Goal: Task Accomplishment & Management: Use online tool/utility

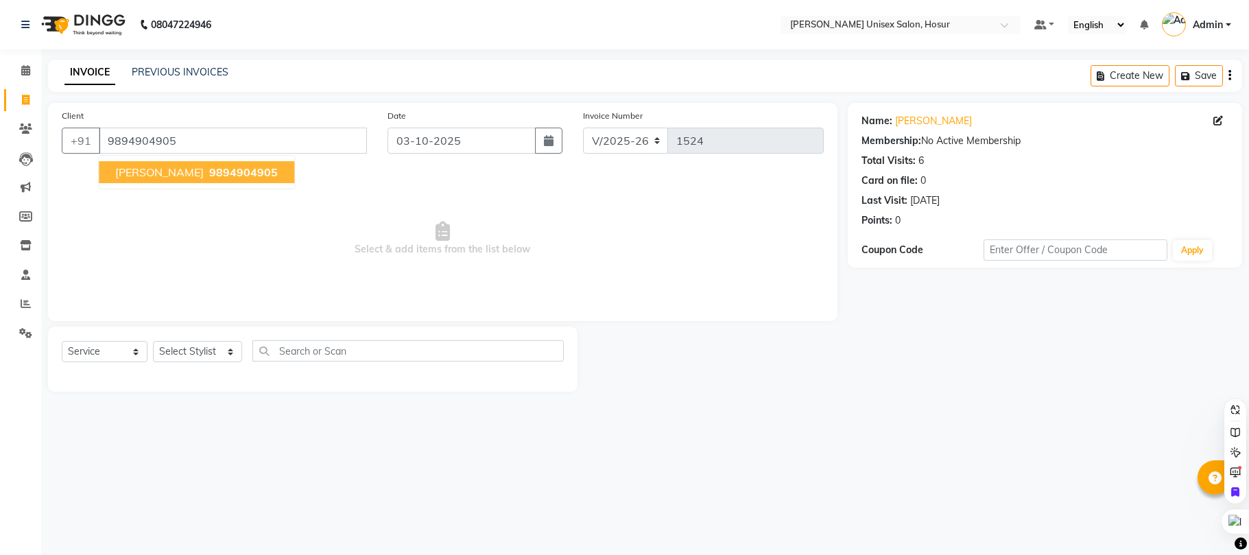
select select "6189"
select select "service"
click at [178, 181] on button "[PERSON_NAME] 9894904905" at bounding box center [196, 172] width 195 height 22
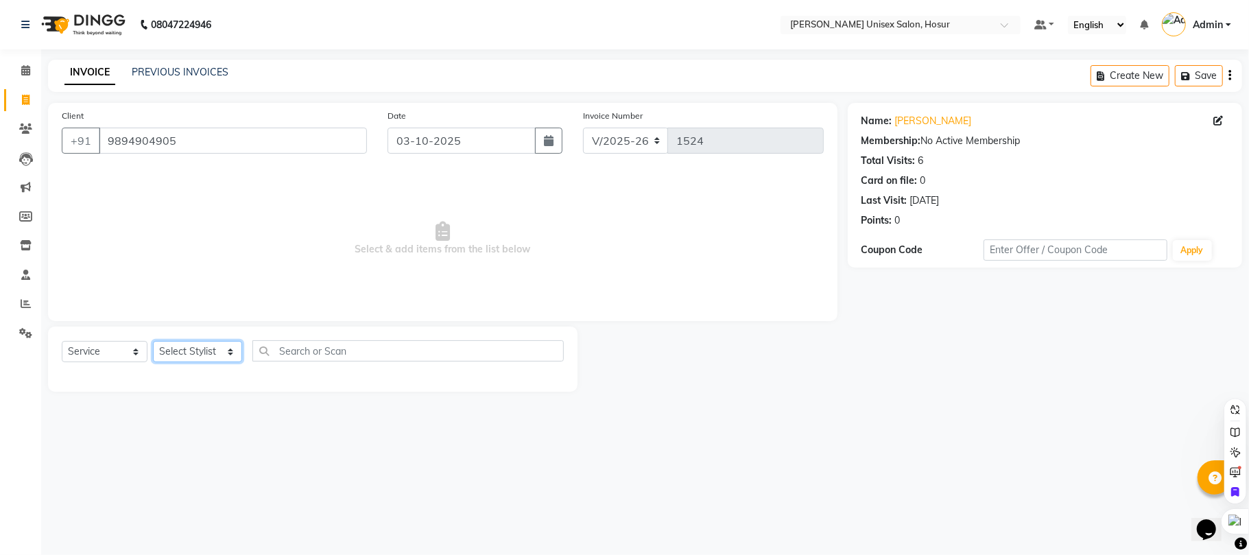
click at [204, 352] on select "Select Stylist [PERSON_NAME] [PERSON_NAME] Manager [PERSON_NAME] [PERSON_NAME] …" at bounding box center [197, 351] width 89 height 21
select select "68440"
click at [153, 341] on select "Select Stylist [PERSON_NAME] [PERSON_NAME] Manager [PERSON_NAME] [PERSON_NAME] …" at bounding box center [197, 351] width 89 height 21
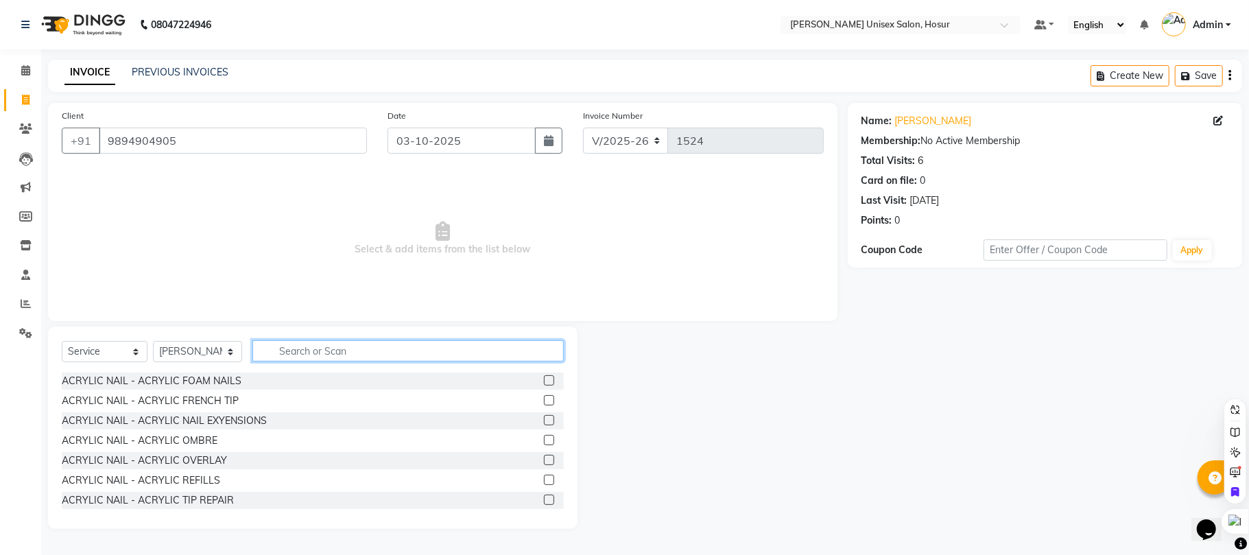
click at [351, 349] on input "text" at bounding box center [407, 350] width 311 height 21
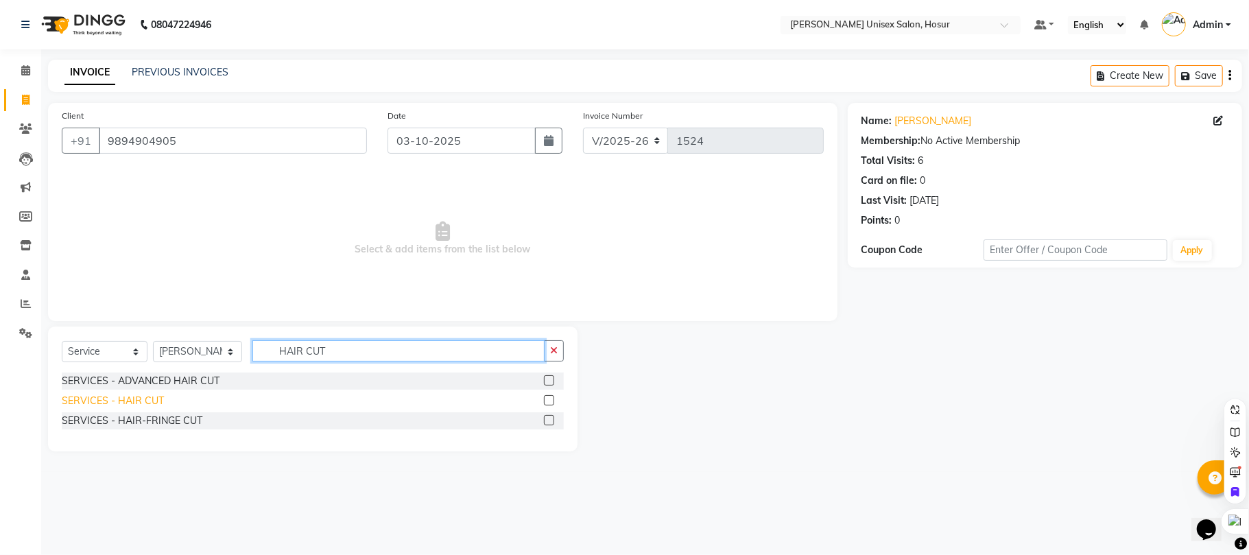
type input "HAIR CUT"
click at [111, 398] on div "SERVICES - HAIR CUT" at bounding box center [113, 401] width 102 height 14
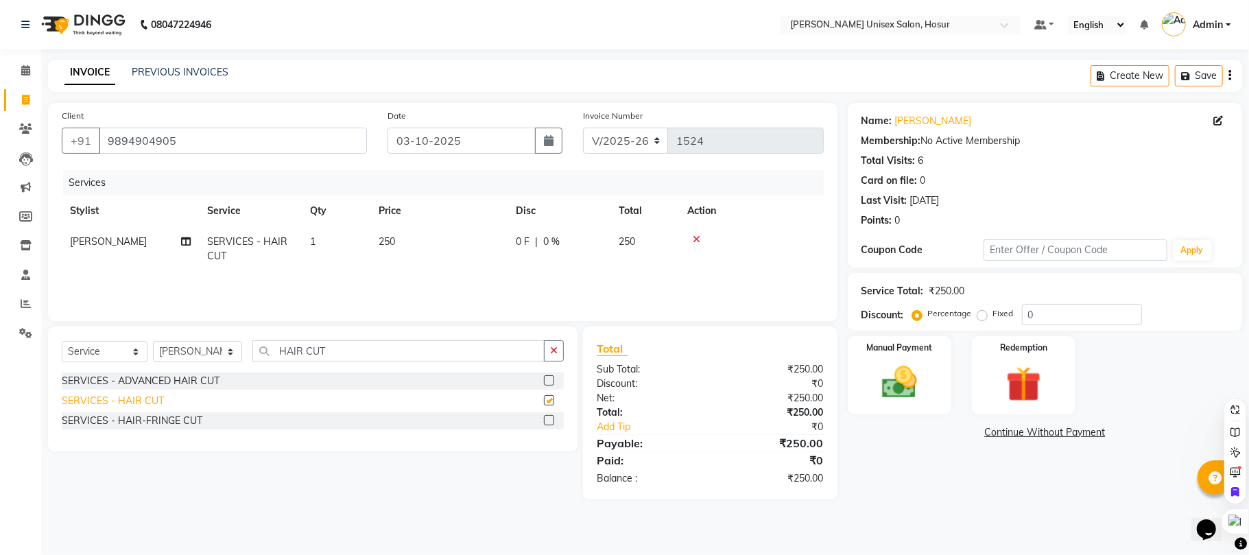
checkbox input "false"
click at [1076, 311] on input "0" at bounding box center [1082, 314] width 120 height 21
click at [896, 404] on img at bounding box center [900, 382] width 60 height 43
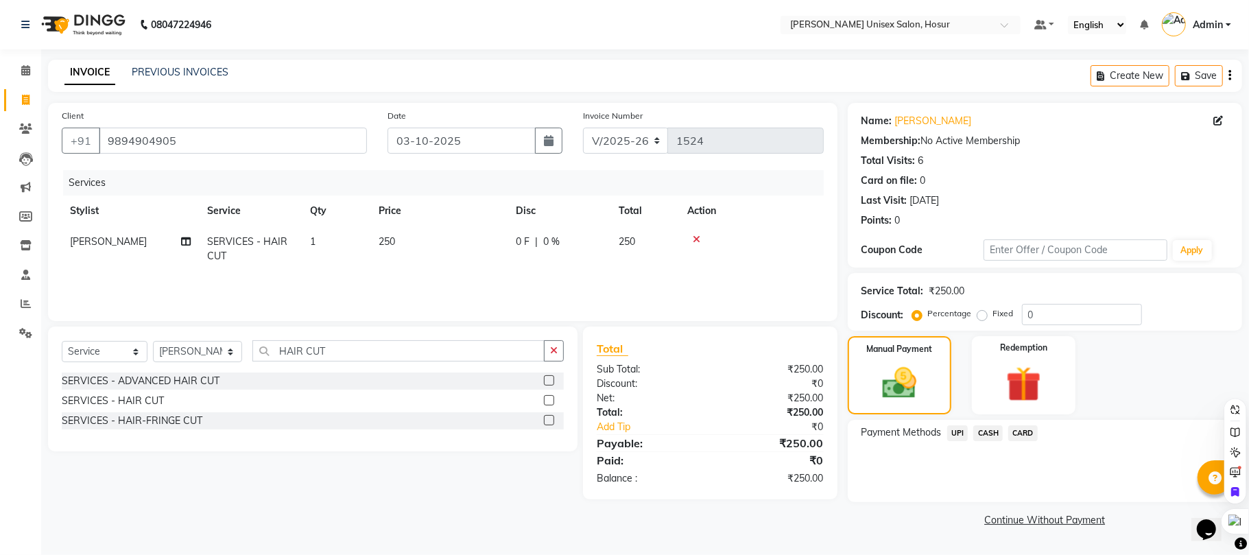
click at [963, 428] on span "UPI" at bounding box center [957, 433] width 21 height 16
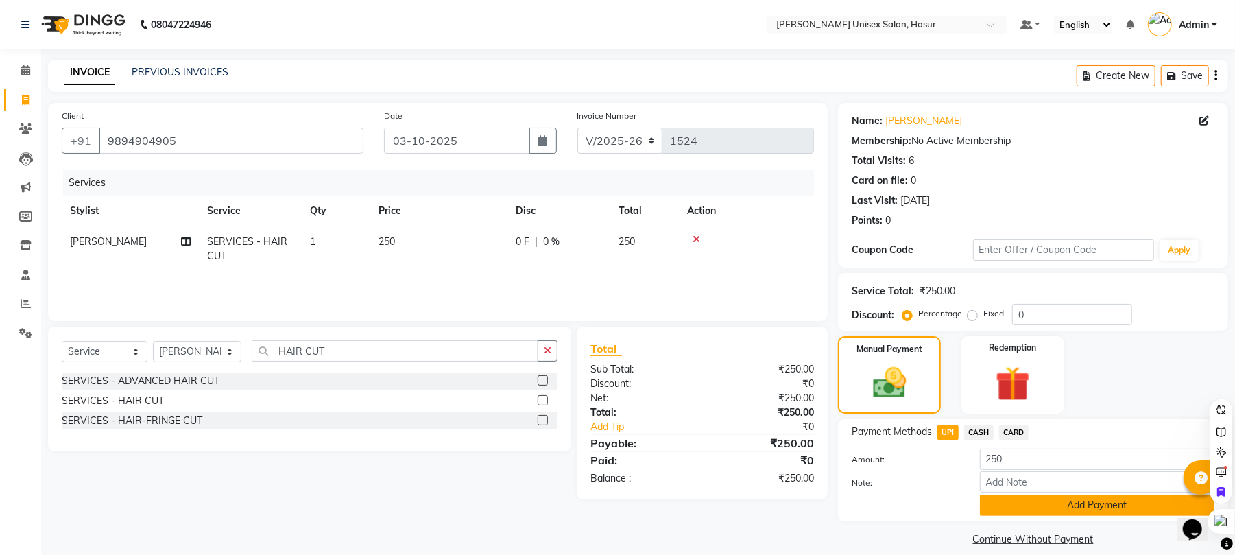
scroll to position [15, 0]
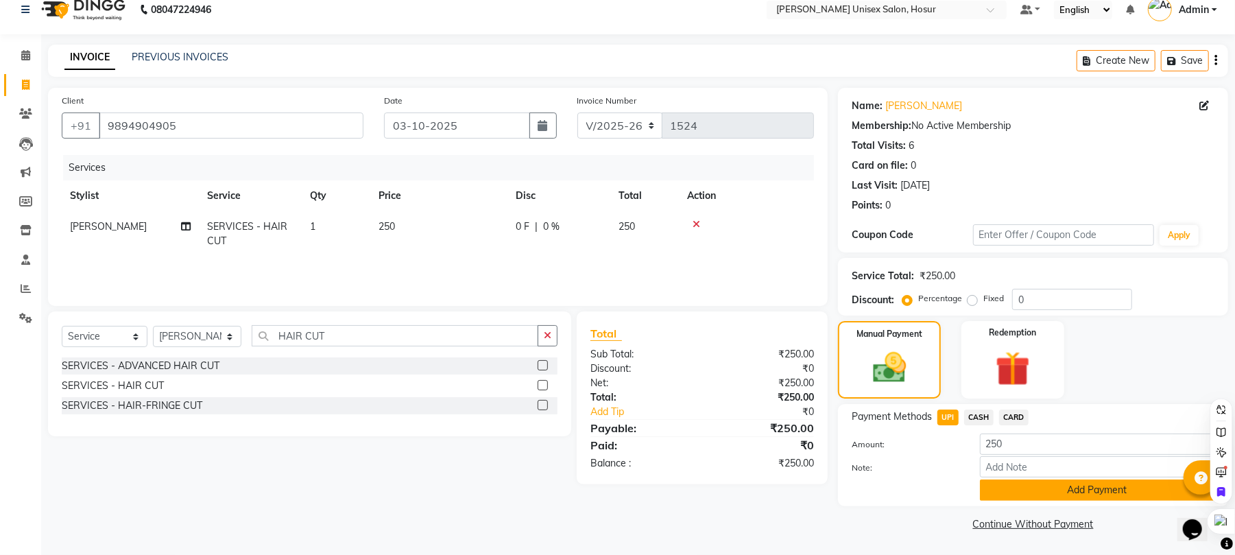
click at [1093, 498] on button "Add Payment" at bounding box center [1097, 489] width 235 height 21
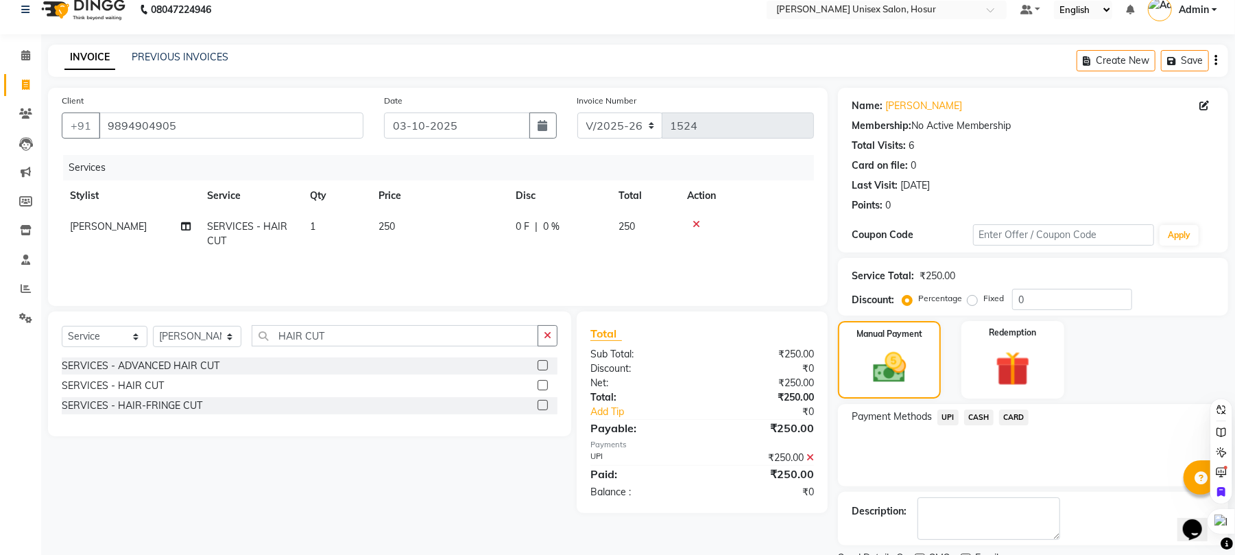
scroll to position [74, 0]
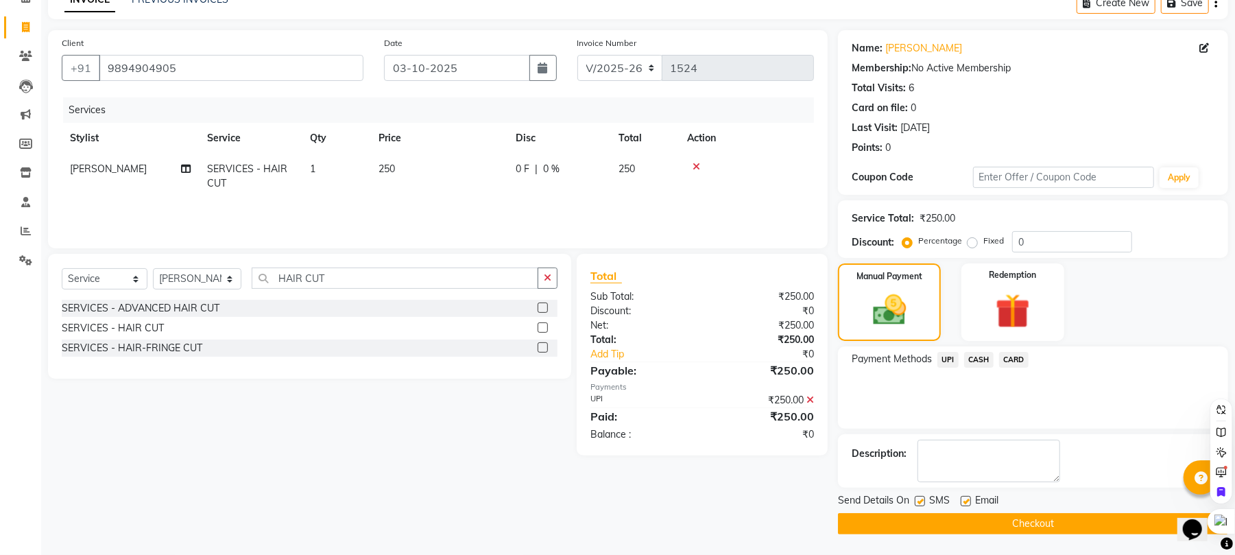
click at [983, 529] on button "Checkout" at bounding box center [1033, 523] width 390 height 21
